Goal: Task Accomplishment & Management: Use online tool/utility

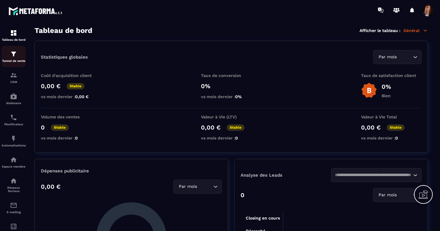
click at [12, 53] on img at bounding box center [13, 54] width 7 height 7
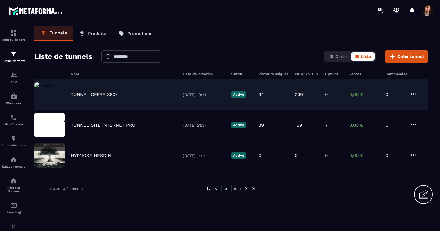
click at [97, 95] on p "TUNNEL OFFRE 360°" at bounding box center [94, 94] width 47 height 5
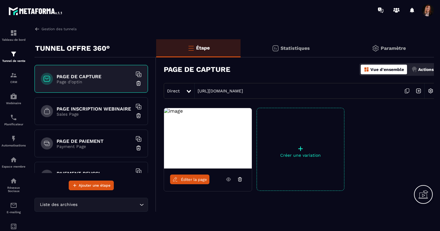
click at [91, 80] on p "Page d'optin" at bounding box center [95, 82] width 76 height 5
click at [187, 179] on span "Éditer la page" at bounding box center [194, 180] width 26 height 5
